Goal: Task Accomplishment & Management: Manage account settings

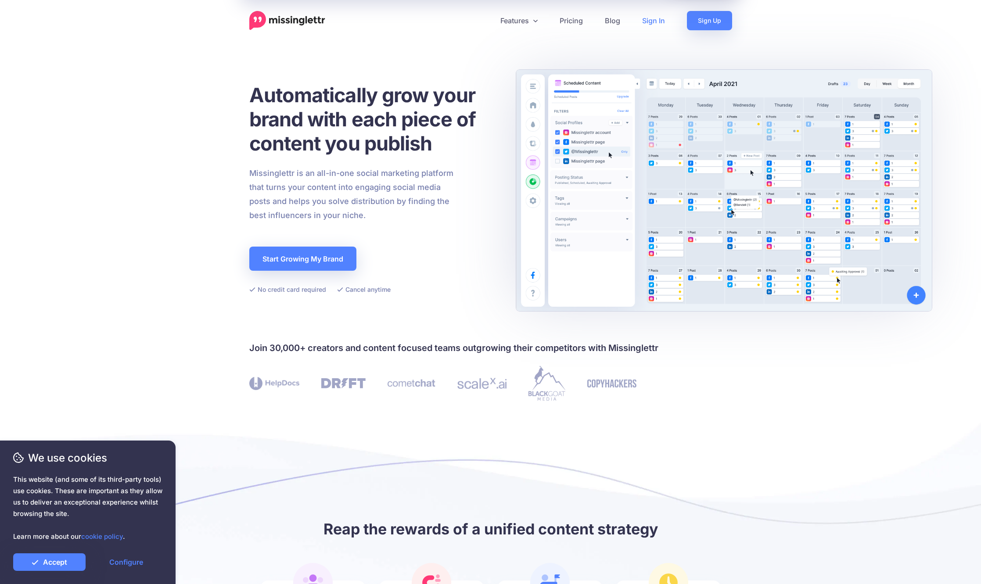
click at [658, 14] on link "Sign In" at bounding box center [653, 20] width 45 height 19
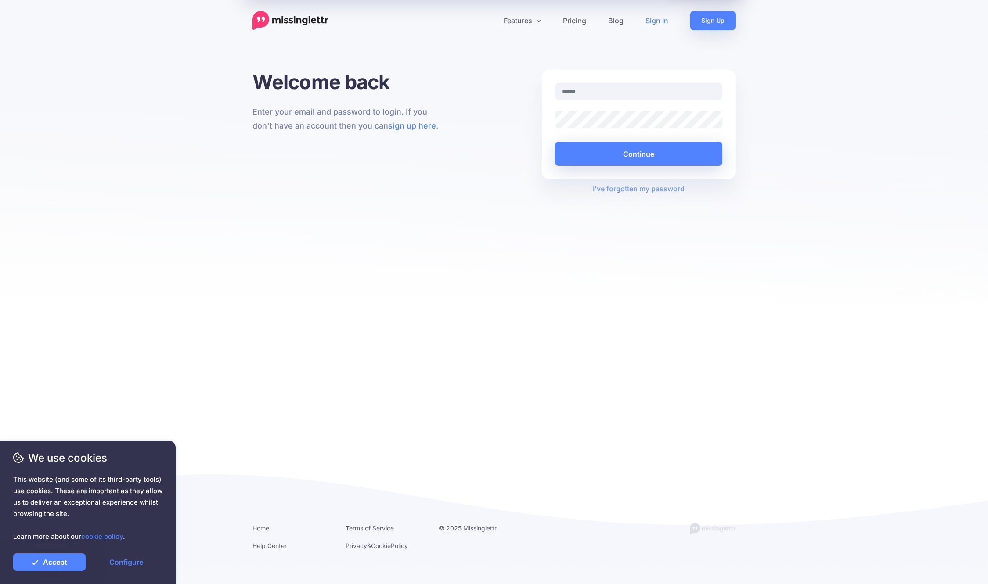
click at [591, 88] on input "text" at bounding box center [638, 91] width 167 height 17
type input "**********"
click at [586, 158] on button "Continue" at bounding box center [638, 154] width 167 height 24
